Goal: Task Accomplishment & Management: Manage account settings

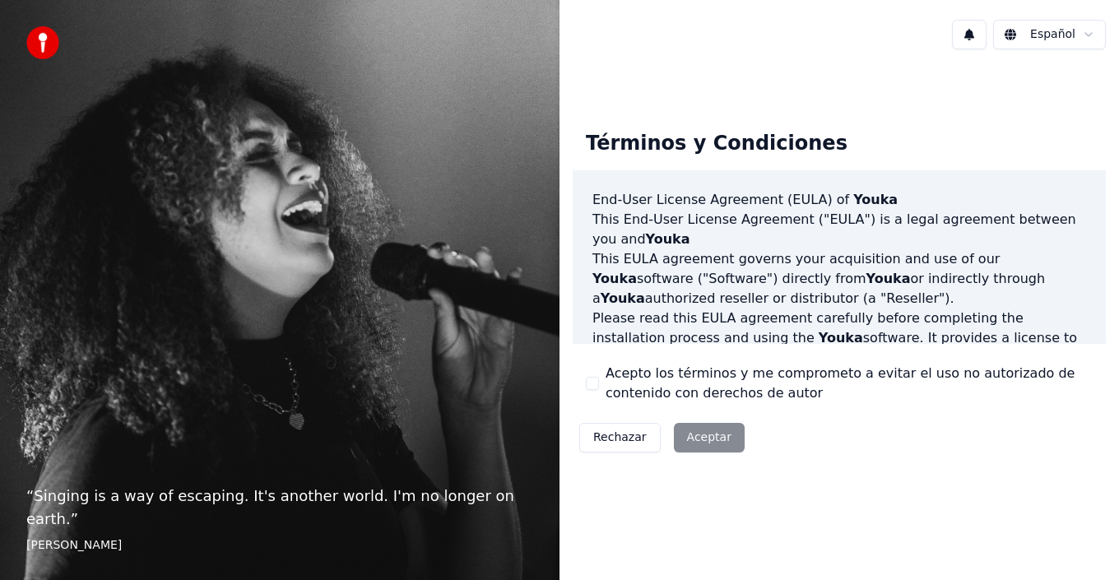
drag, startPoint x: 606, startPoint y: 386, endPoint x: 658, endPoint y: 403, distance: 55.4
click at [606, 387] on label "Acepto los términos y me comprometo a evitar el uso no autorizado de contenido …" at bounding box center [849, 384] width 487 height 40
click at [599, 387] on button "Acepto los términos y me comprometo a evitar el uso no autorizado de contenido …" at bounding box center [592, 383] width 13 height 13
click at [685, 426] on button "Aceptar" at bounding box center [709, 438] width 71 height 30
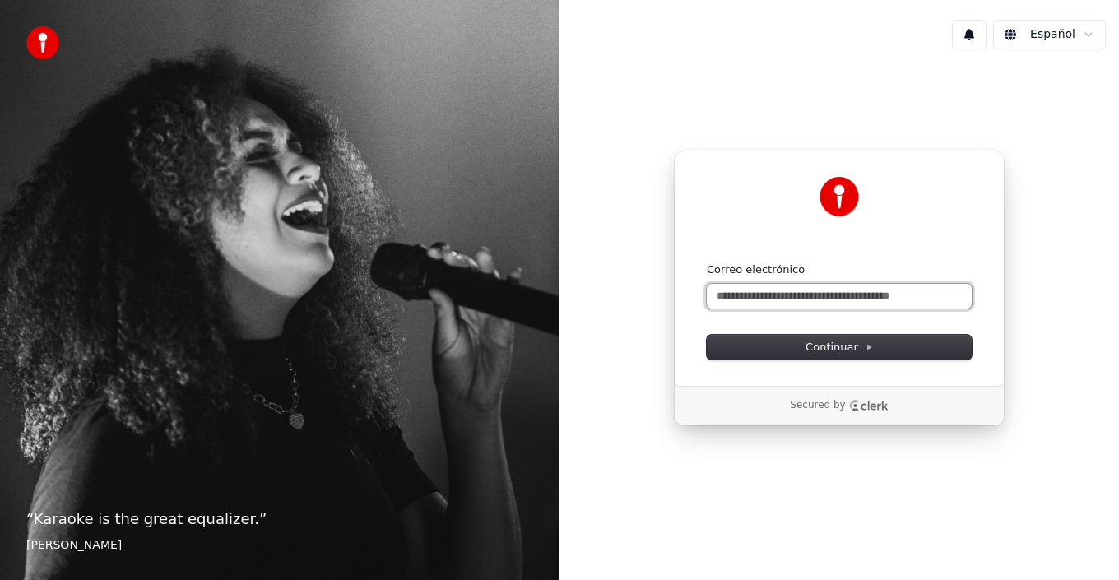
click at [779, 294] on input "Correo electrónico" at bounding box center [839, 296] width 265 height 25
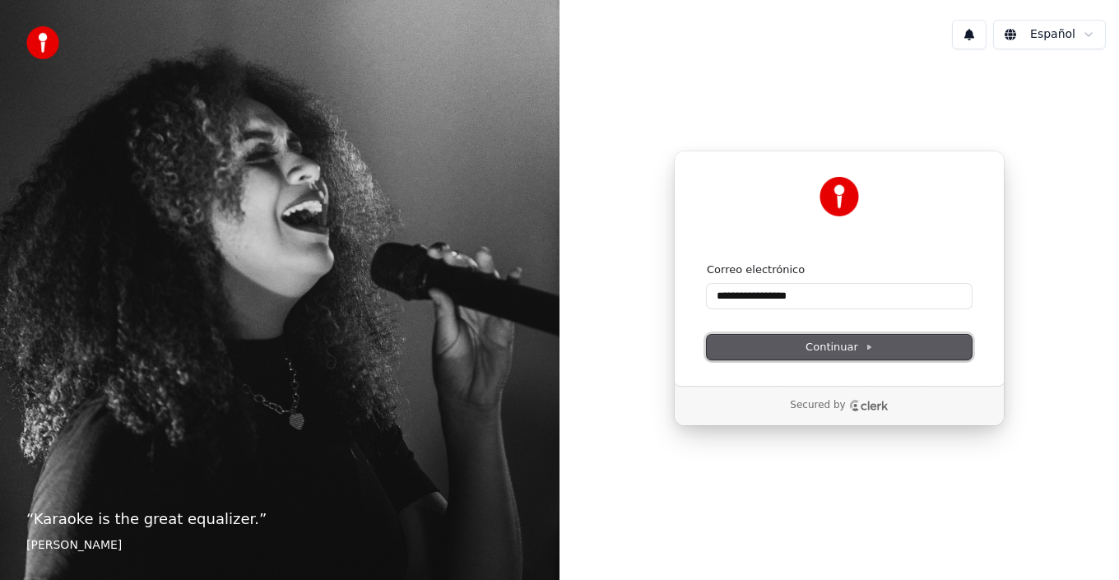
click at [838, 350] on span "Continuar" at bounding box center [839, 347] width 67 height 15
type input "**********"
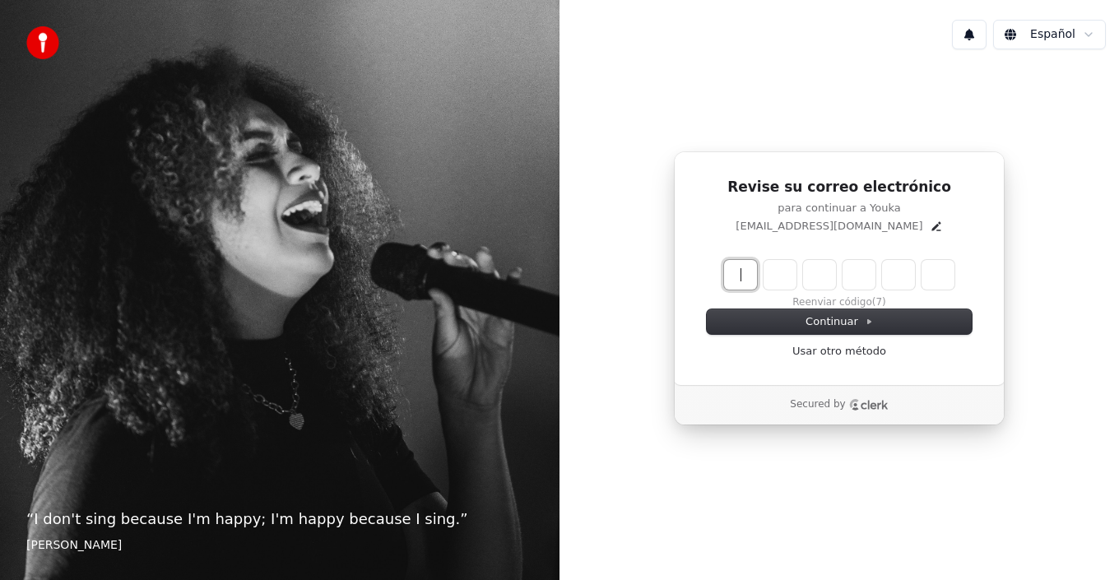
paste input "******"
type input "******"
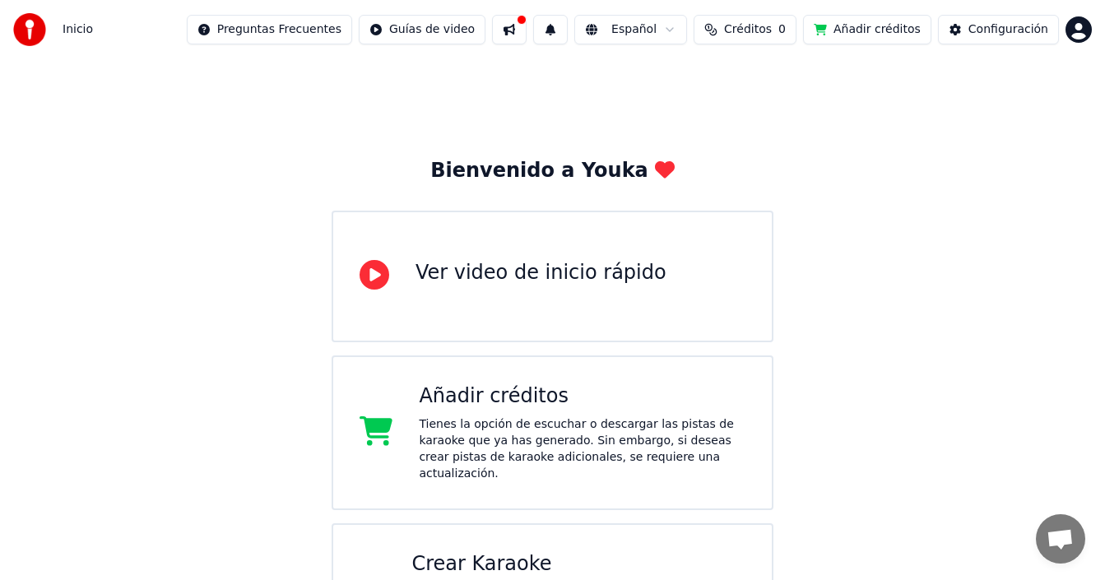
click at [776, 16] on button "Créditos 0" at bounding box center [745, 30] width 103 height 30
click at [769, 119] on button "Actualizar" at bounding box center [761, 124] width 98 height 30
click at [793, 82] on th "Expiración (días)" at bounding box center [825, 78] width 109 height 33
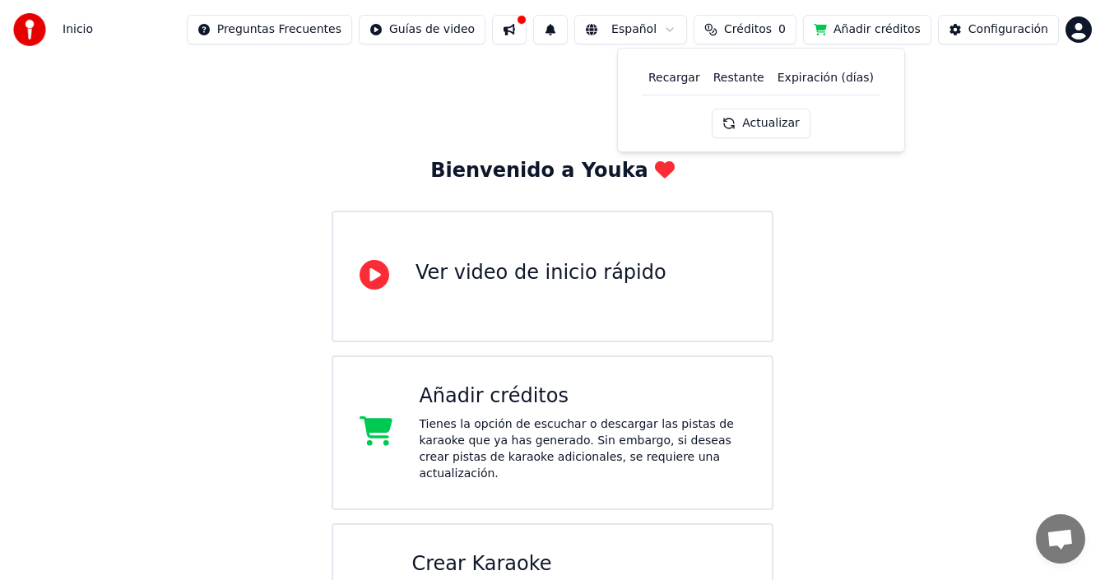
drag, startPoint x: 798, startPoint y: 79, endPoint x: 721, endPoint y: 74, distance: 76.7
click at [798, 80] on th "Expiración (días)" at bounding box center [825, 78] width 109 height 33
click at [721, 73] on th "Restante" at bounding box center [739, 78] width 64 height 33
click at [700, 79] on th "Recargar" at bounding box center [674, 78] width 65 height 33
click at [692, 78] on th "Recargar" at bounding box center [674, 78] width 65 height 33
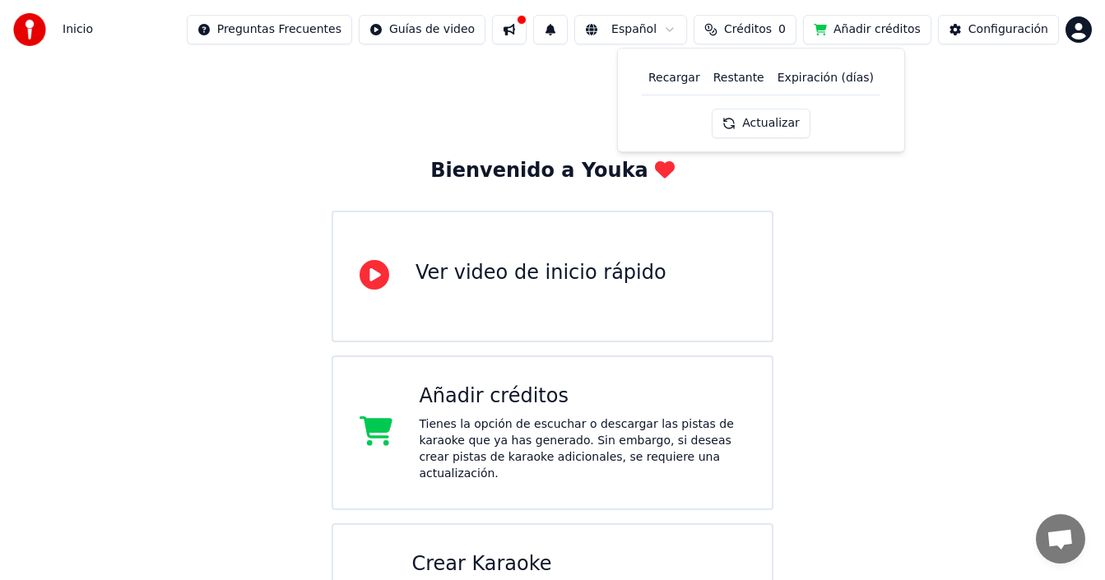
click at [761, 117] on button "Actualizar" at bounding box center [761, 124] width 98 height 30
click at [761, 118] on button "Actualizar" at bounding box center [761, 124] width 98 height 30
click at [761, 118] on div "Actualizar" at bounding box center [759, 124] width 118 height 30
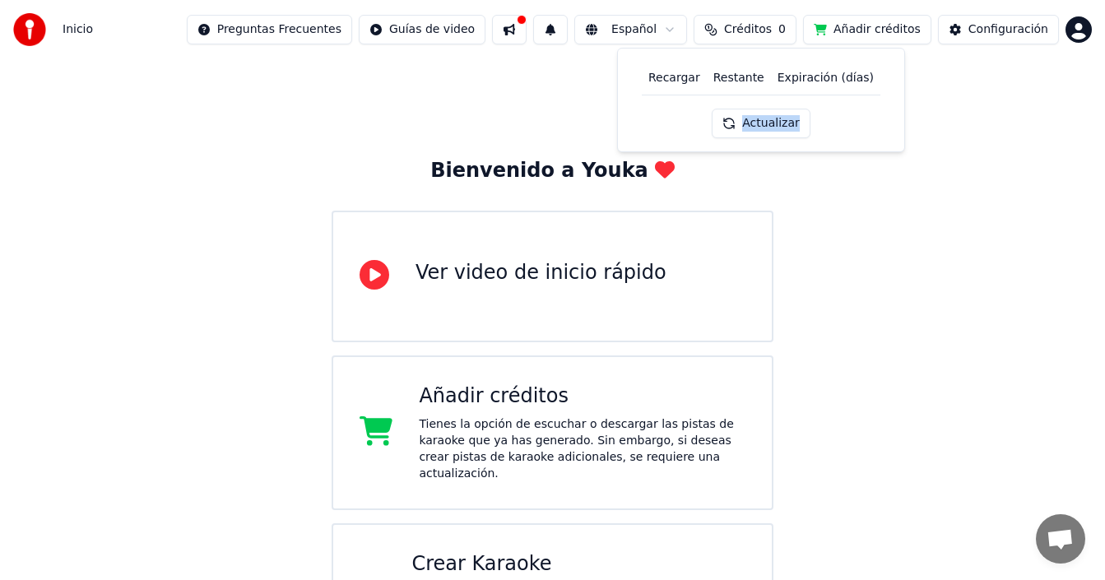
click at [761, 118] on button "Actualizar" at bounding box center [761, 124] width 98 height 30
click at [761, 118] on div "Actualizar" at bounding box center [759, 124] width 118 height 30
click at [761, 119] on button "Actualizar" at bounding box center [759, 124] width 118 height 30
click at [527, 32] on button at bounding box center [509, 30] width 35 height 30
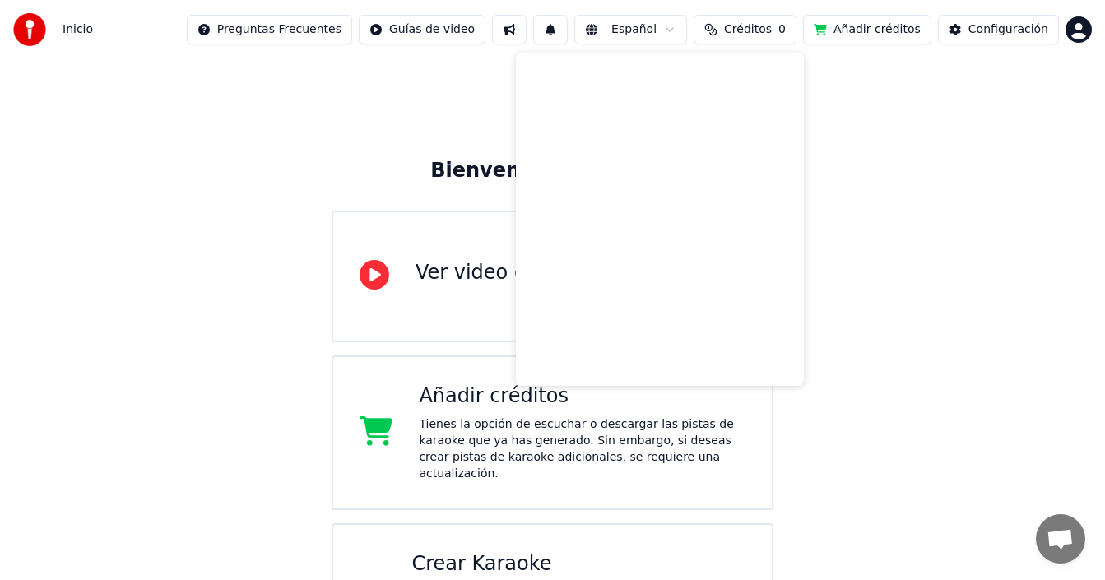
click at [934, 309] on div "Bienvenido a Youka Ver video de inicio rápido Añadir créditos Tienes la opción …" at bounding box center [552, 368] width 1105 height 619
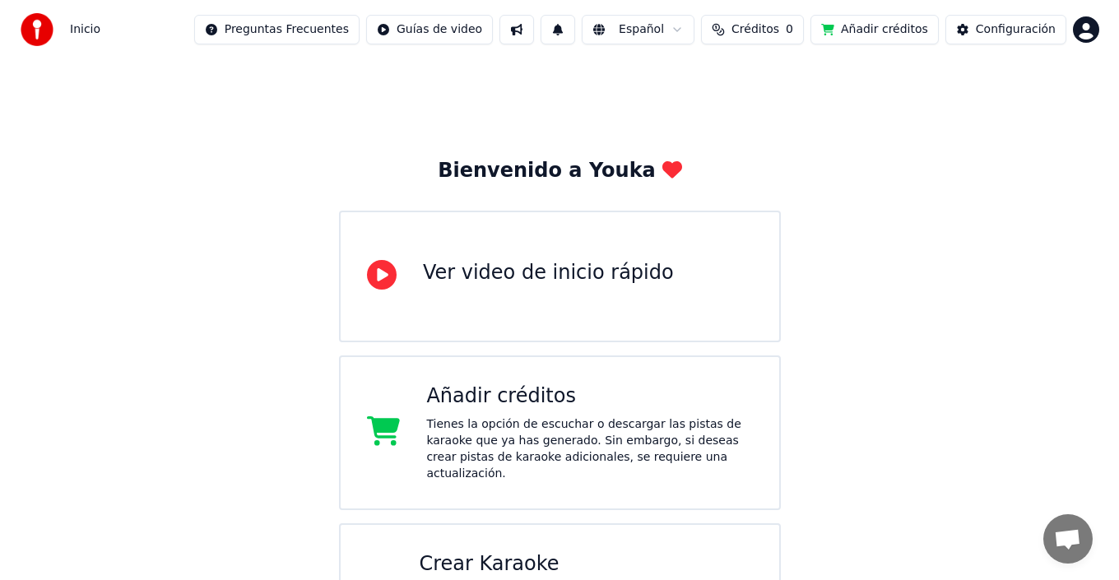
scroll to position [65, 0]
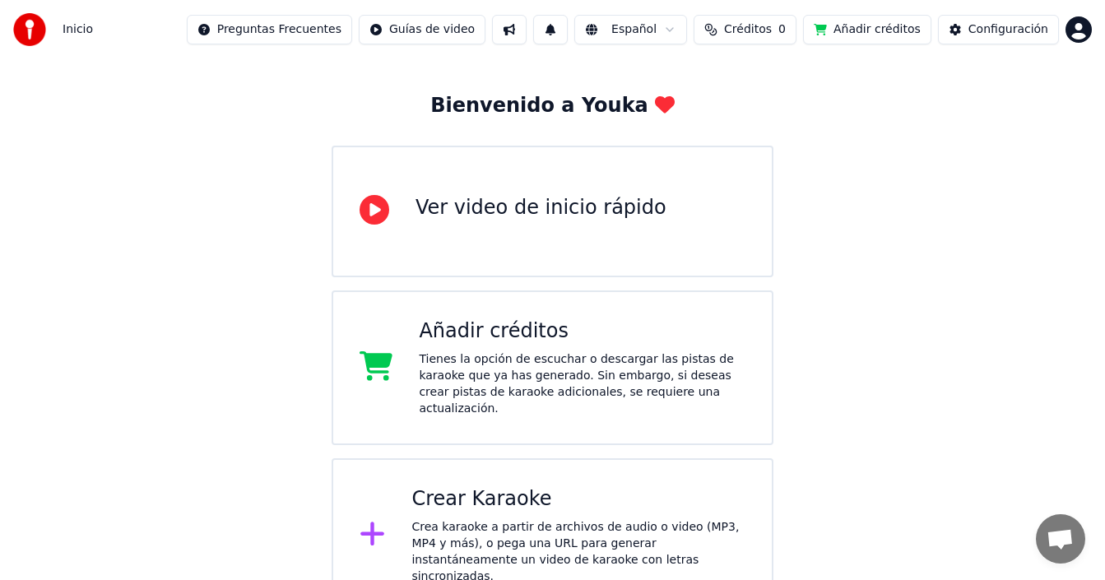
click at [573, 492] on div "Crear Karaoke" at bounding box center [579, 499] width 334 height 26
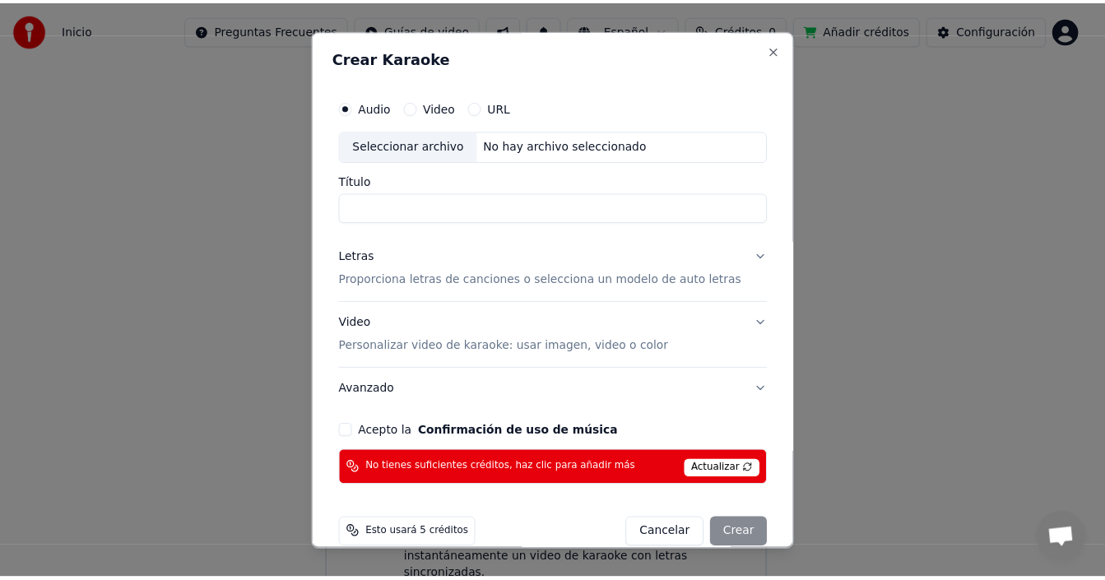
scroll to position [24, 0]
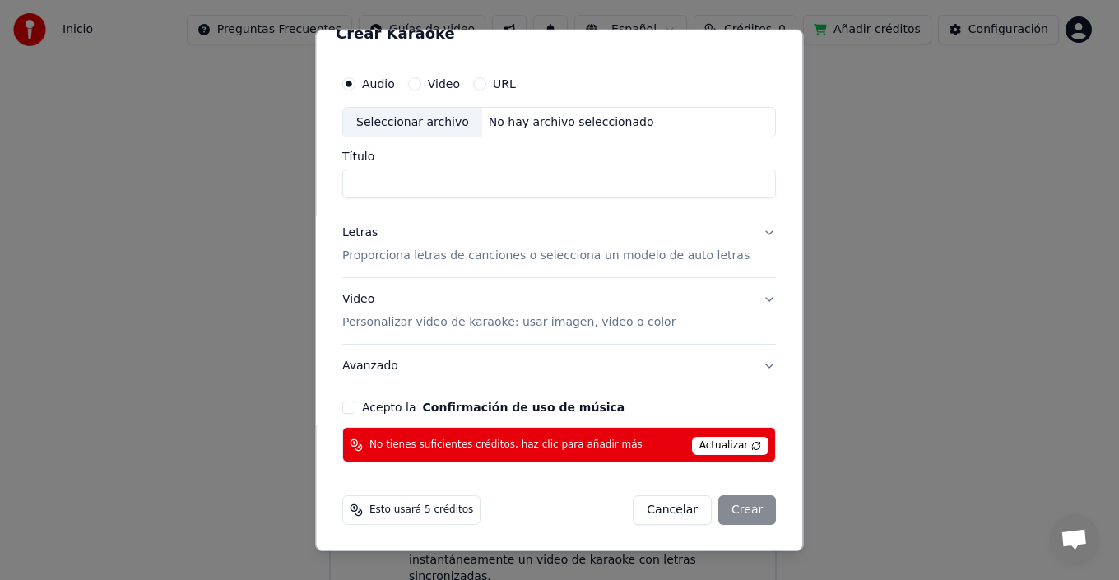
drag, startPoint x: 449, startPoint y: 513, endPoint x: 470, endPoint y: 506, distance: 22.4
click at [449, 514] on span "Esto usará 5 créditos" at bounding box center [422, 510] width 104 height 13
drag, startPoint x: 431, startPoint y: 510, endPoint x: 458, endPoint y: 499, distance: 28.7
click at [432, 510] on span "Esto usará 5 créditos" at bounding box center [422, 510] width 104 height 13
click at [709, 444] on span "Actualizar" at bounding box center [730, 446] width 77 height 18
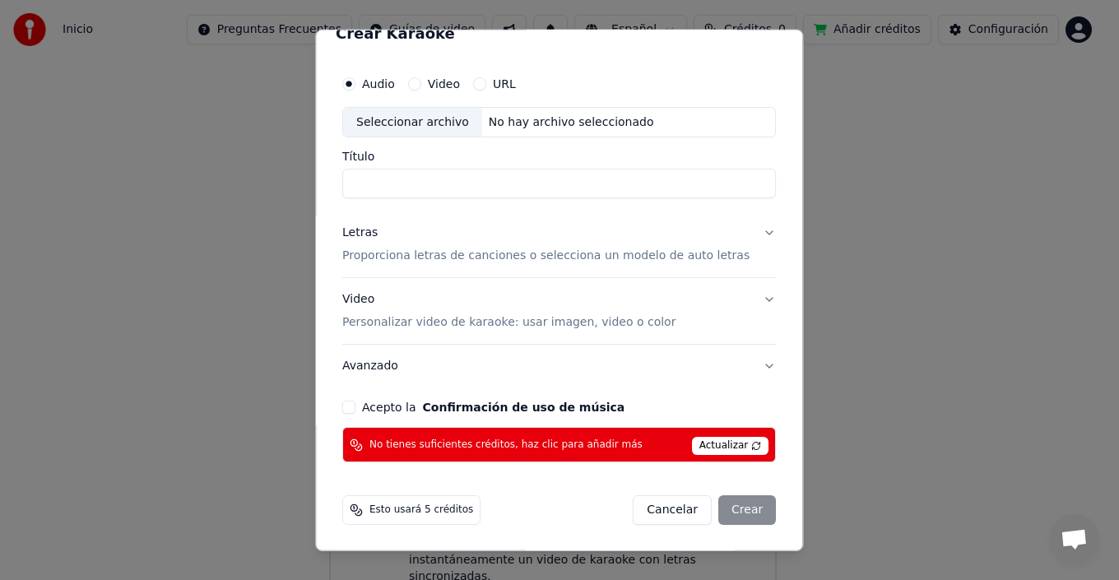
click at [698, 446] on span "Actualizar" at bounding box center [730, 446] width 77 height 18
click at [697, 447] on span "Actualizar" at bounding box center [730, 446] width 77 height 18
click at [356, 408] on button "Acepto la Confirmación de uso de música" at bounding box center [348, 407] width 13 height 13
click at [639, 514] on button "Cancelar" at bounding box center [673, 511] width 79 height 30
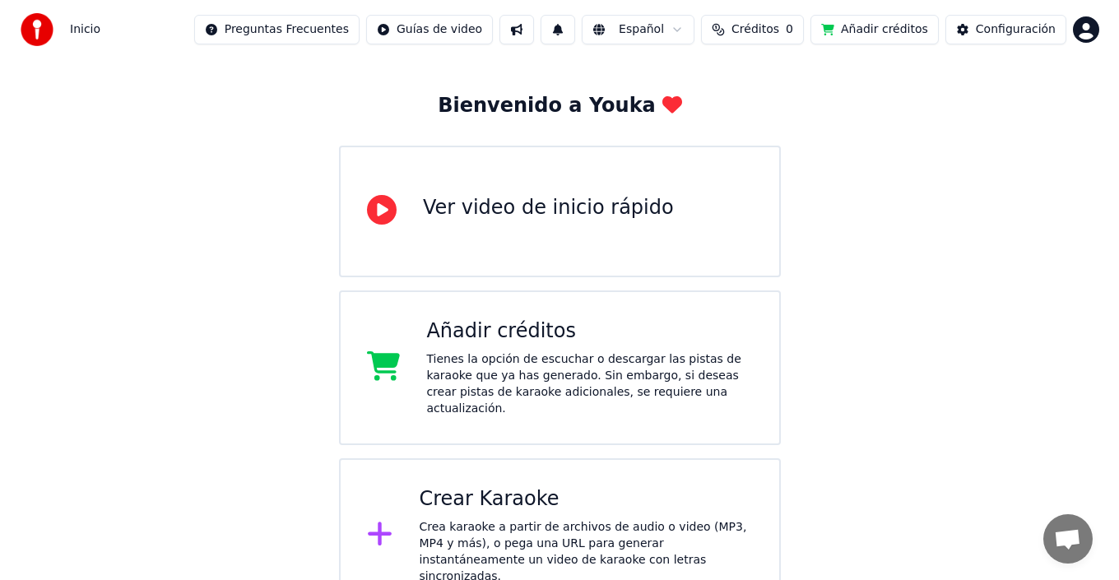
scroll to position [0, 0]
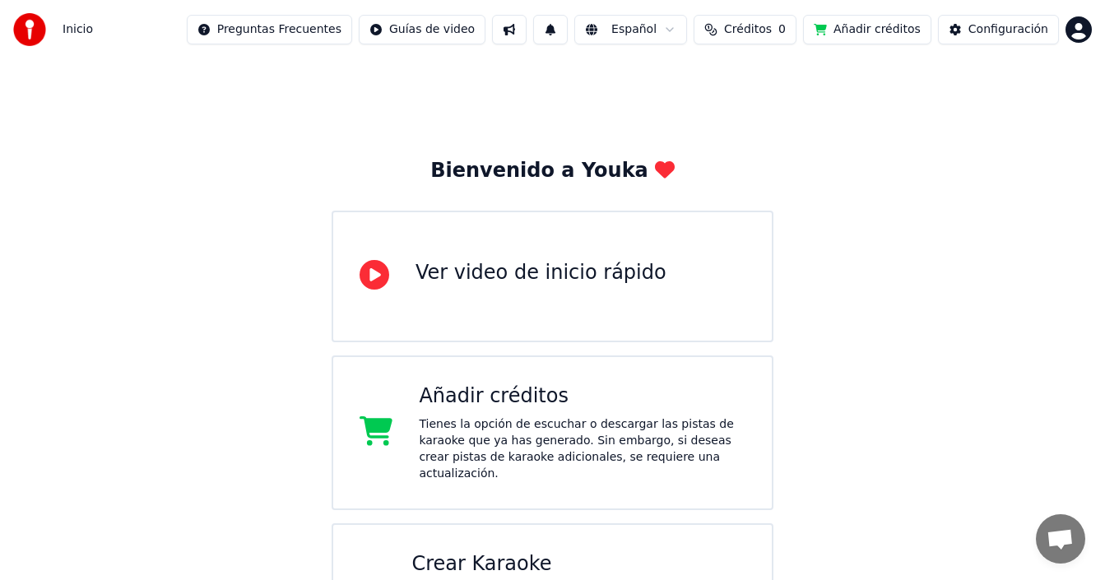
drag, startPoint x: 746, startPoint y: 32, endPoint x: 776, endPoint y: 40, distance: 31.3
click at [746, 33] on span "Créditos" at bounding box center [748, 29] width 48 height 16
click at [762, 121] on button "Actualizar" at bounding box center [761, 124] width 98 height 30
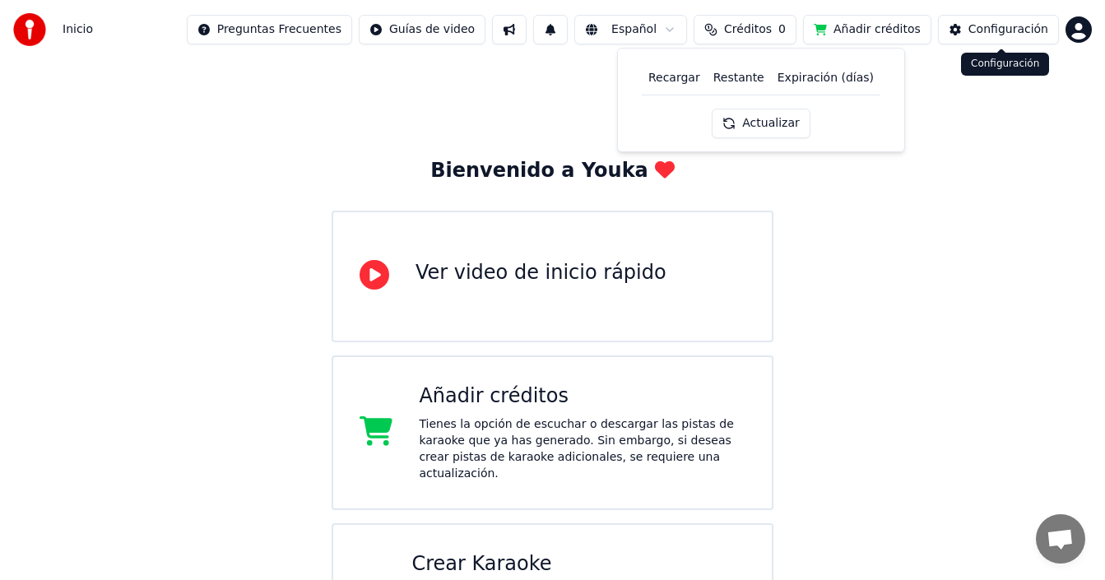
click at [1010, 28] on div "Configuración" at bounding box center [1009, 29] width 80 height 16
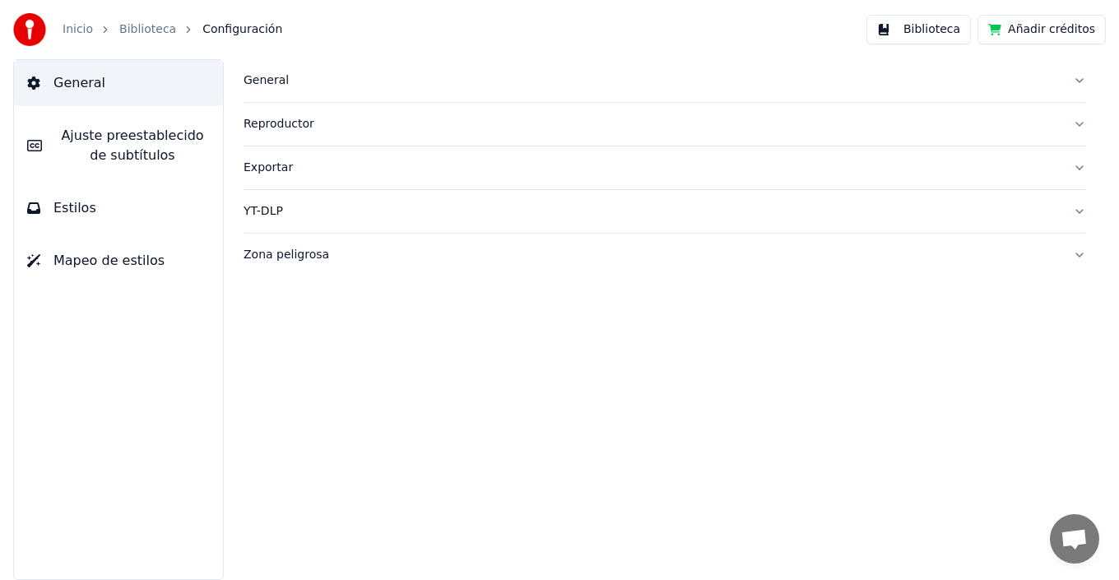
drag, startPoint x: 286, startPoint y: 86, endPoint x: 308, endPoint y: 85, distance: 21.4
click at [286, 86] on div "General" at bounding box center [652, 80] width 817 height 16
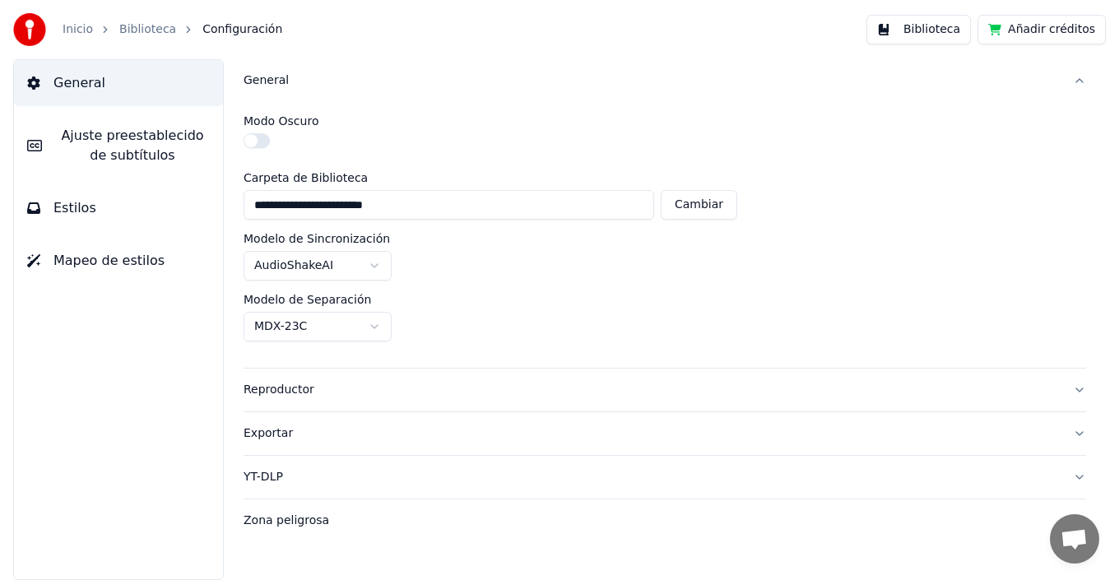
click at [69, 31] on link "Inicio" at bounding box center [78, 29] width 30 height 16
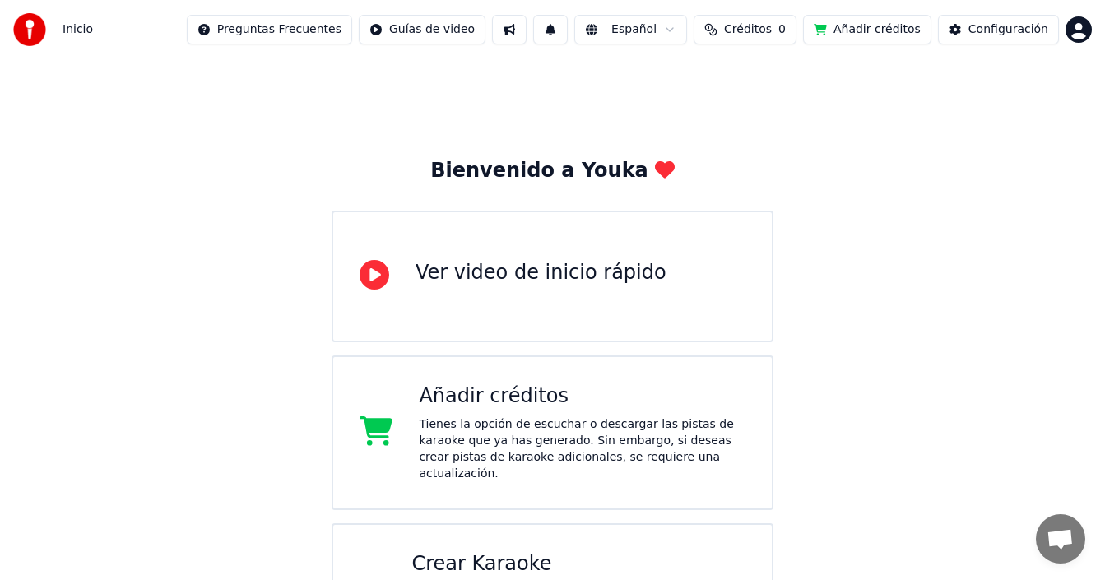
click at [1075, 34] on html "Inicio Preguntas Frecuentes Guías de video Español Créditos 0 Añadir créditos C…" at bounding box center [552, 339] width 1105 height 678
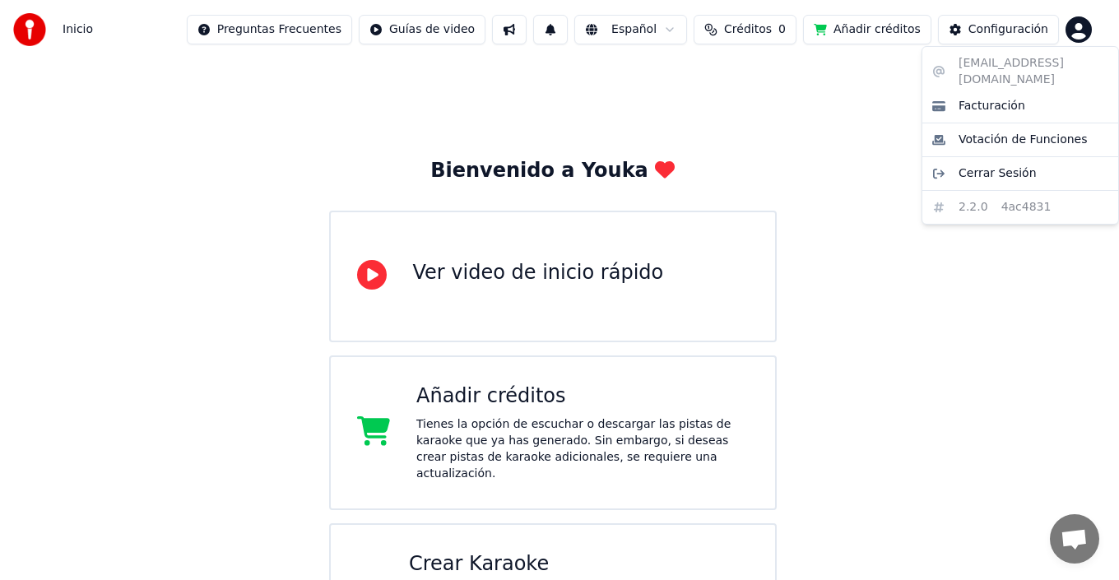
click at [998, 191] on div "ct90776@gmail.com Facturación Votación de Funciones Cerrar Sesión 2.2.0 4ac4831" at bounding box center [1021, 135] width 198 height 179
click at [1000, 165] on span "Cerrar Sesión" at bounding box center [998, 173] width 78 height 16
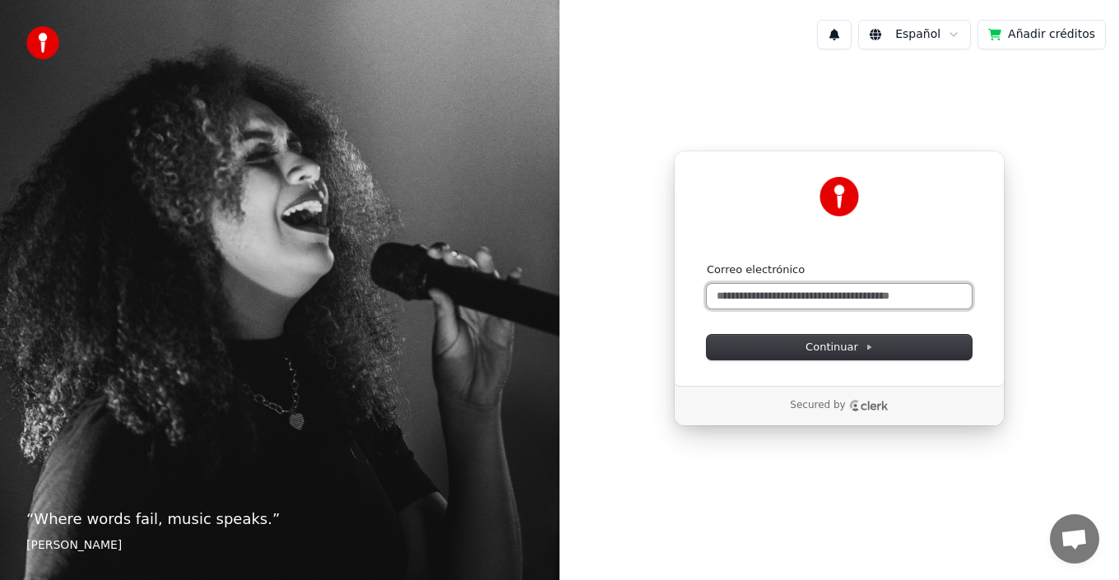
click at [843, 300] on input "Correo electrónico" at bounding box center [839, 296] width 265 height 25
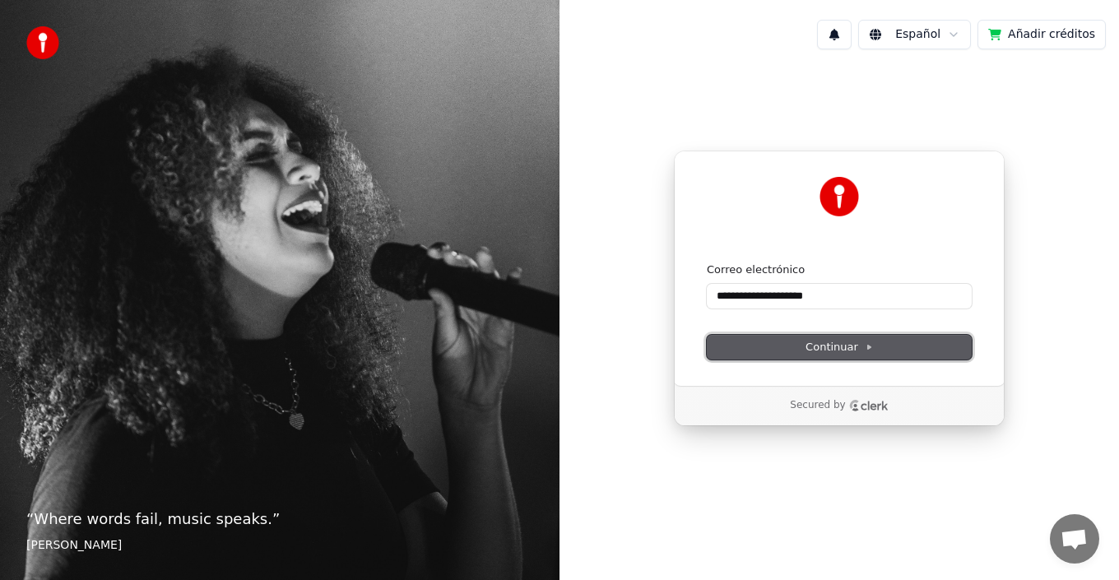
click at [857, 351] on span "Continuar" at bounding box center [839, 347] width 67 height 15
type input "**********"
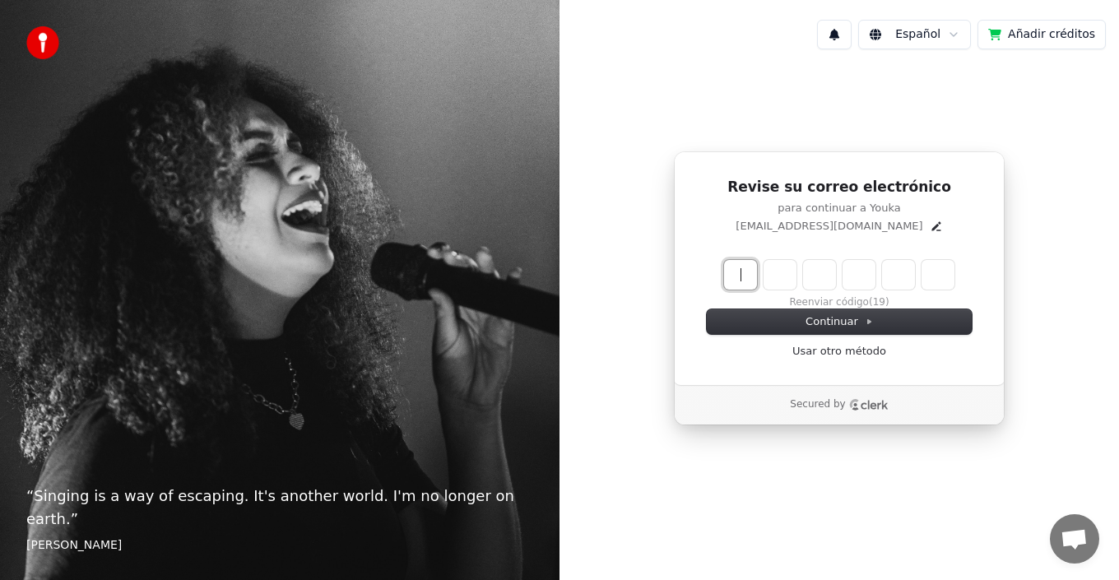
paste input "******"
type input "******"
